Goal: Book appointment/travel/reservation

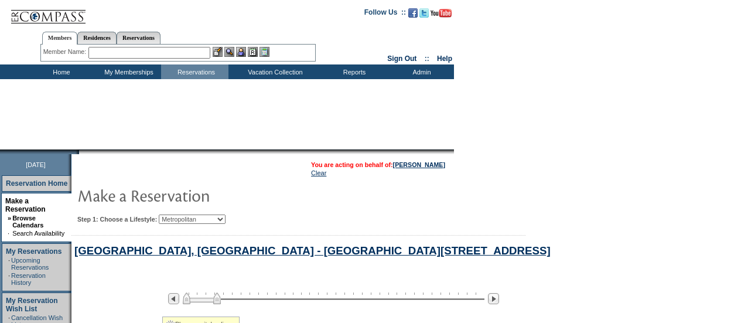
select select "Metropolitan"
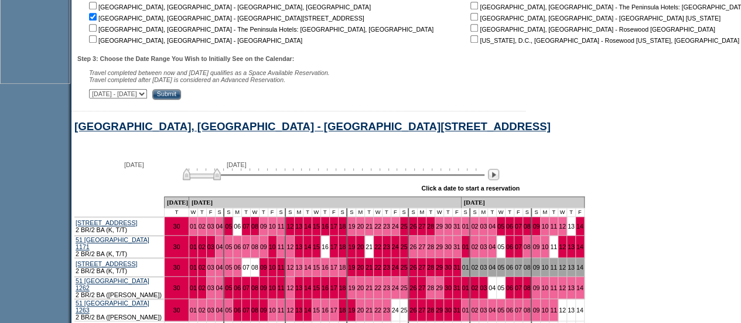
scroll to position [490, 0]
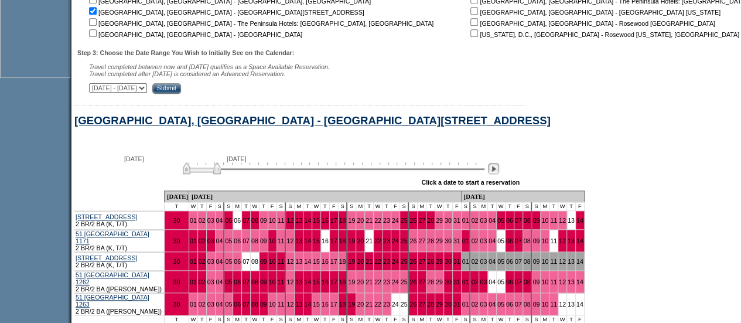
click at [497, 171] on img at bounding box center [493, 168] width 11 height 11
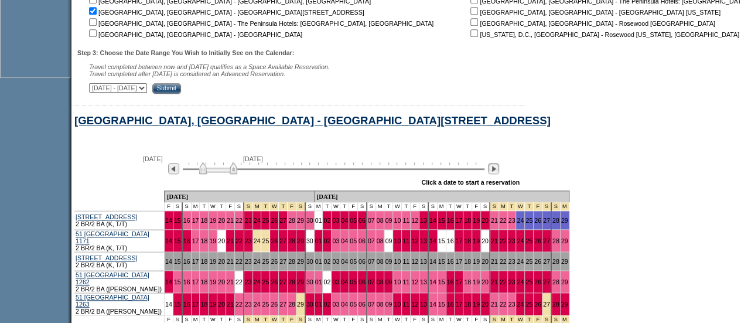
click at [497, 171] on img at bounding box center [493, 168] width 11 height 11
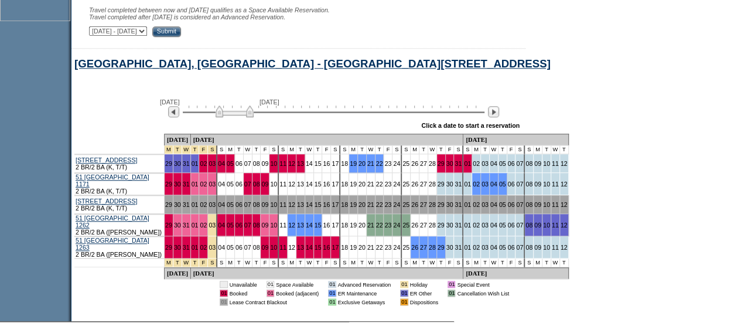
scroll to position [547, 0]
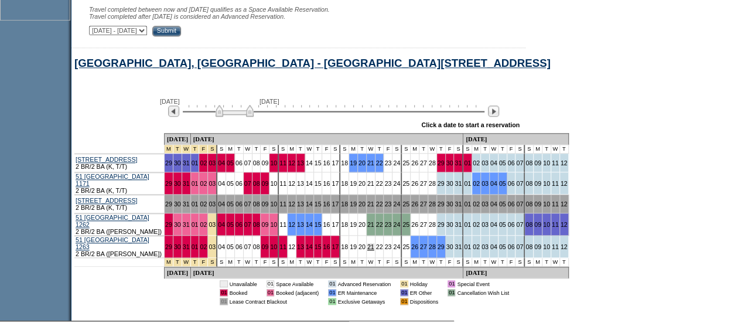
click at [367, 243] on link "21" at bounding box center [370, 246] width 7 height 7
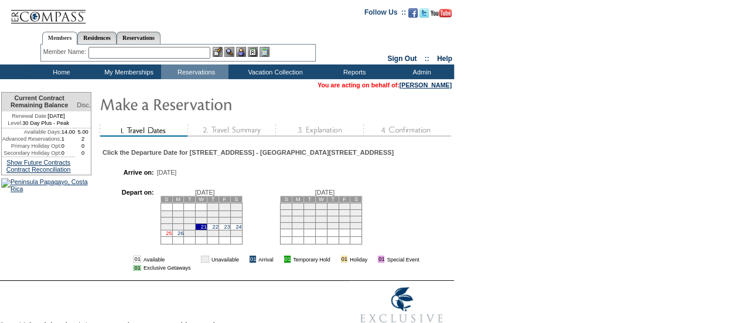
click at [172, 236] on link "25" at bounding box center [169, 233] width 6 height 6
